Goal: Find specific page/section: Find specific page/section

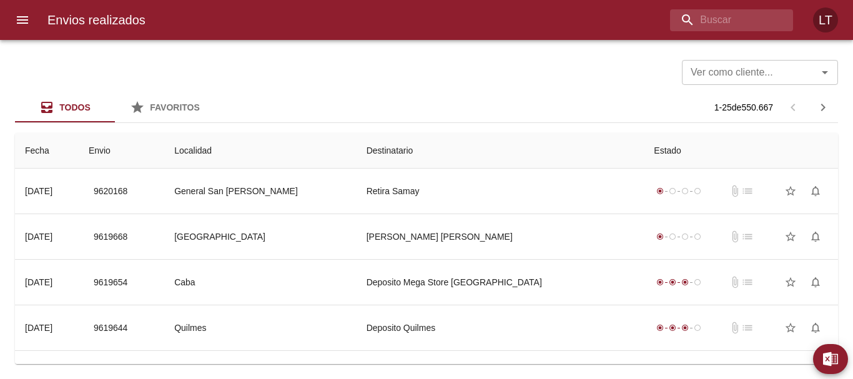
click at [12, 15] on div at bounding box center [6, 189] width 12 height 379
click at [17, 21] on icon "menu" at bounding box center [22, 19] width 11 height 7
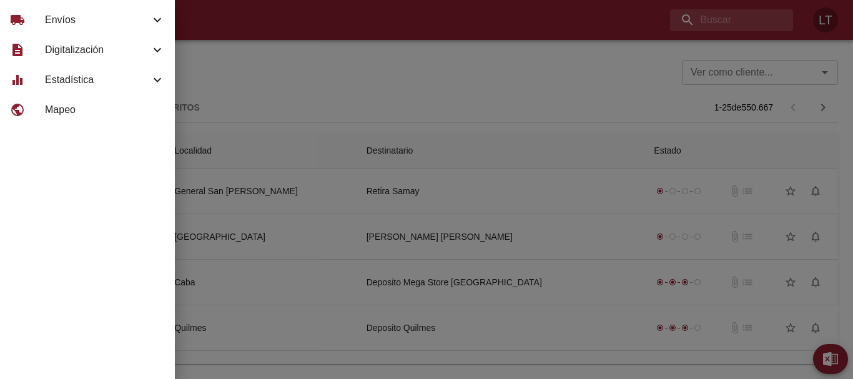
click at [80, 71] on div "equalizer Estadística" at bounding box center [87, 80] width 175 height 30
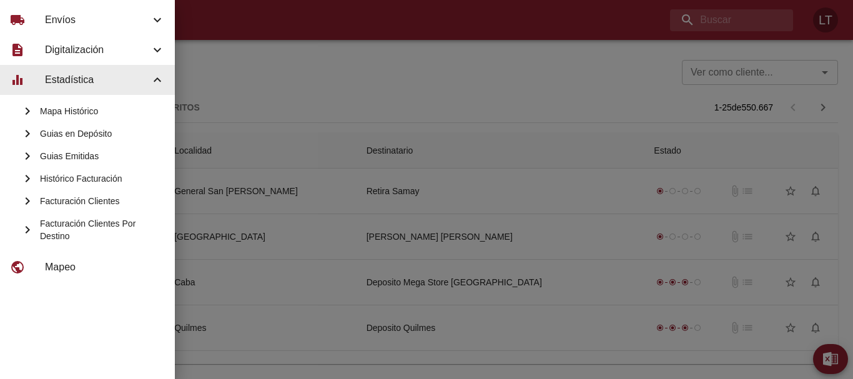
click at [82, 149] on div "Guias Emitidas" at bounding box center [87, 156] width 175 height 22
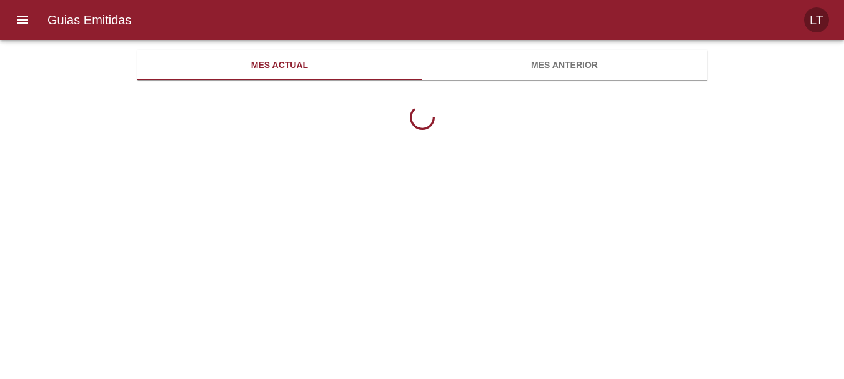
scroll to position [406, 570]
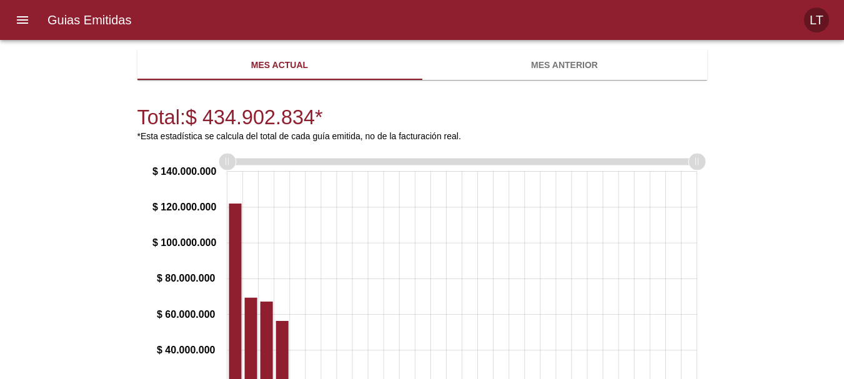
click at [593, 68] on span "Mes anterior" at bounding box center [565, 65] width 270 height 16
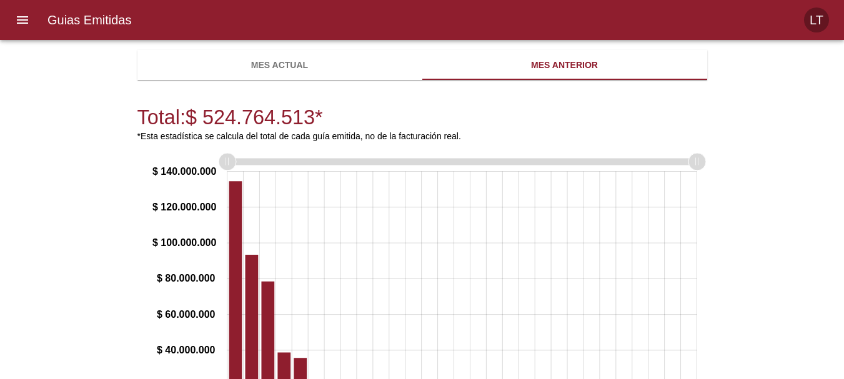
click at [327, 68] on span "Mes actual" at bounding box center [280, 65] width 270 height 16
